Goal: Answer question/provide support: Answer question/provide support

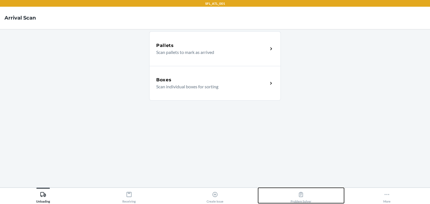
click at [299, 198] on div "Problem Solver" at bounding box center [301, 197] width 21 height 14
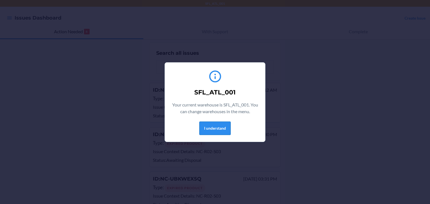
click at [224, 127] on button "I understand" at bounding box center [214, 128] width 31 height 13
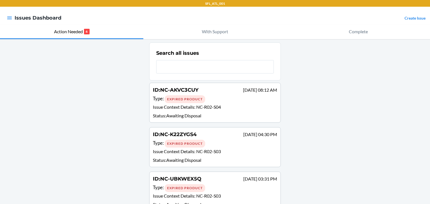
click at [213, 5] on p "SFL_ATL_001" at bounding box center [215, 3] width 20 height 5
click at [8, 20] on button "button" at bounding box center [10, 17] width 6 height 7
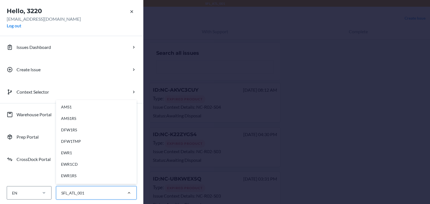
click at [125, 191] on div at bounding box center [129, 193] width 15 height 6
click at [61, 191] on input "option AMS1 focused, 1 of 44. 44 results available. Use Up and Down to choose o…" at bounding box center [61, 193] width 1 height 6
click at [75, 151] on div "ORD13P" at bounding box center [97, 153] width 75 height 11
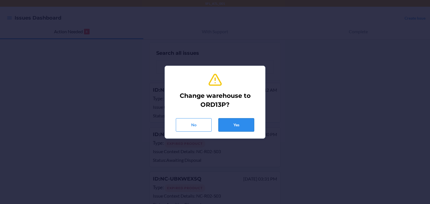
click at [239, 124] on button "Yes" at bounding box center [236, 124] width 36 height 13
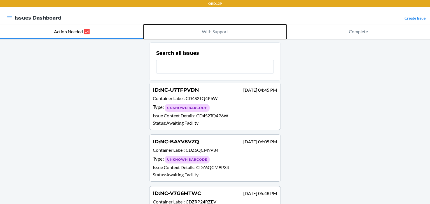
click at [224, 34] on p "With Support" at bounding box center [215, 31] width 26 height 7
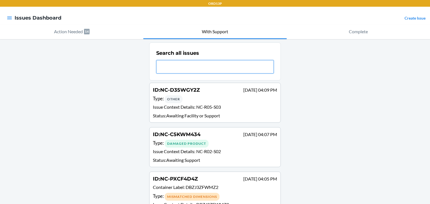
click at [180, 68] on input "text" at bounding box center [215, 66] width 118 height 13
paste input "DMCMCJ7U27J"
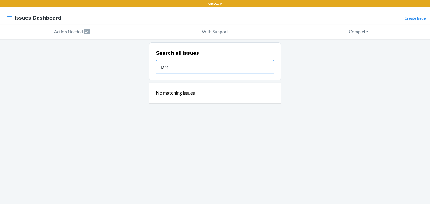
type input "D"
click at [180, 68] on input "text" at bounding box center [215, 66] width 118 height 13
click at [176, 68] on input "text" at bounding box center [215, 66] width 118 height 13
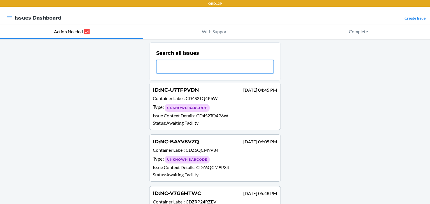
click at [191, 67] on input "text" at bounding box center [215, 66] width 118 height 13
paste input "NC-4UYZ2S2N"
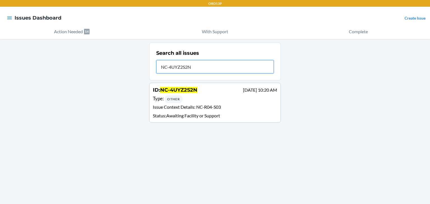
type input "NC-4UYZ2S2N"
click at [215, 106] on span "NC-R04-S03" at bounding box center [208, 106] width 25 height 5
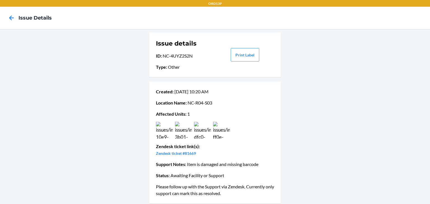
scroll to position [3, 0]
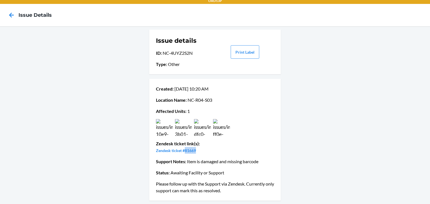
drag, startPoint x: 195, startPoint y: 152, endPoint x: 183, endPoint y: 150, distance: 12.8
click at [183, 150] on p "Zendesk ticket #81669" at bounding box center [215, 150] width 118 height 7
copy link "81669"
click at [13, 18] on icon at bounding box center [12, 15] width 10 height 10
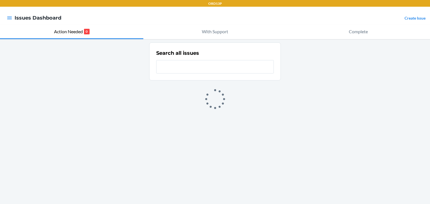
click at [192, 68] on input "text" at bounding box center [215, 66] width 118 height 13
type input "NC-M85G6R3K"
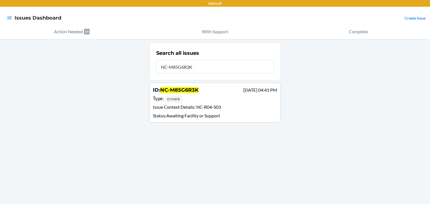
click at [208, 104] on span "NC-R04-S03" at bounding box center [208, 106] width 25 height 5
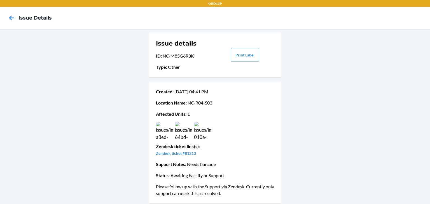
scroll to position [3, 0]
